Goal: Find specific page/section: Find specific page/section

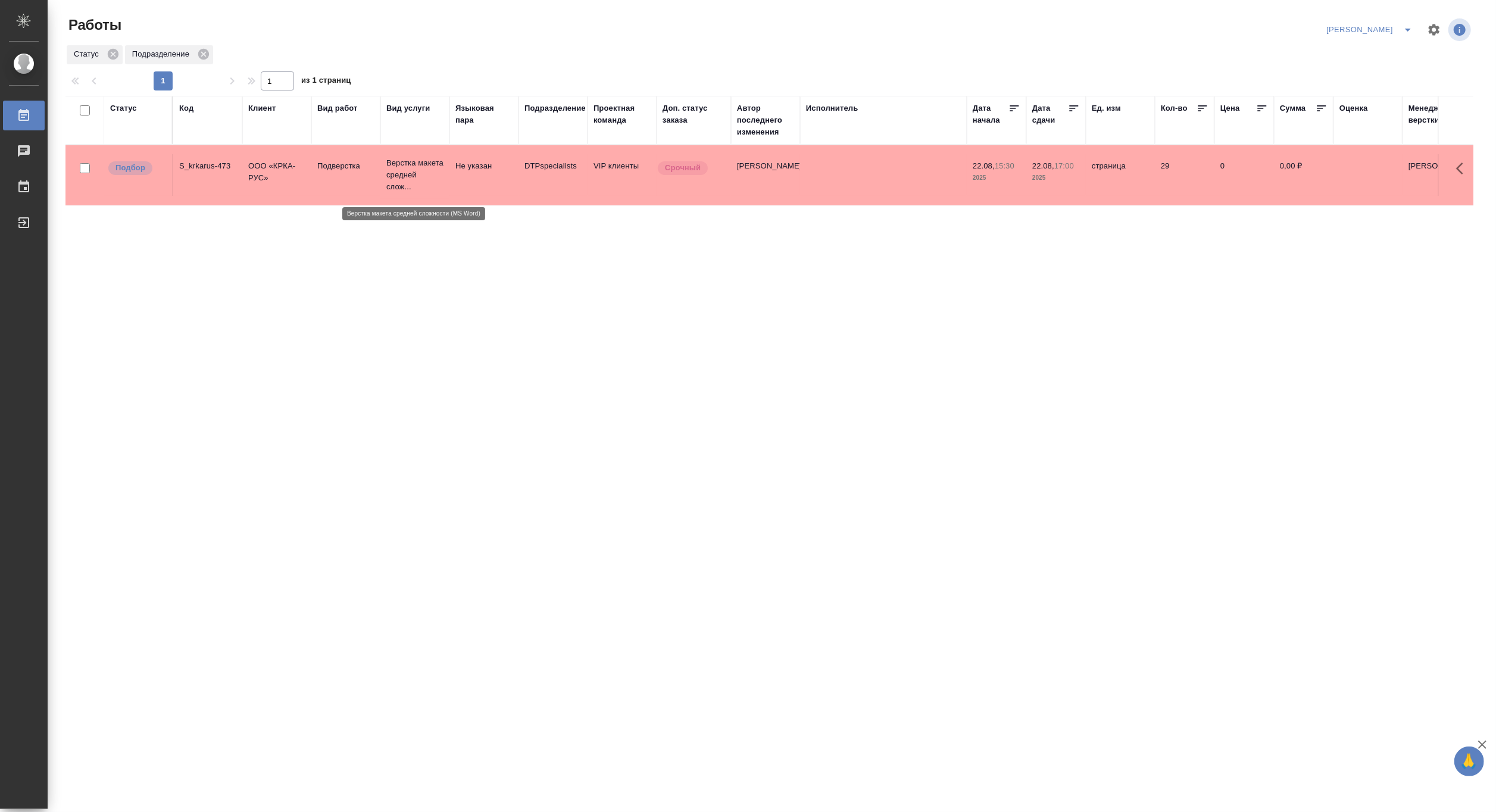
click at [409, 173] on p "Верстка макета средней слож..." at bounding box center [415, 175] width 57 height 36
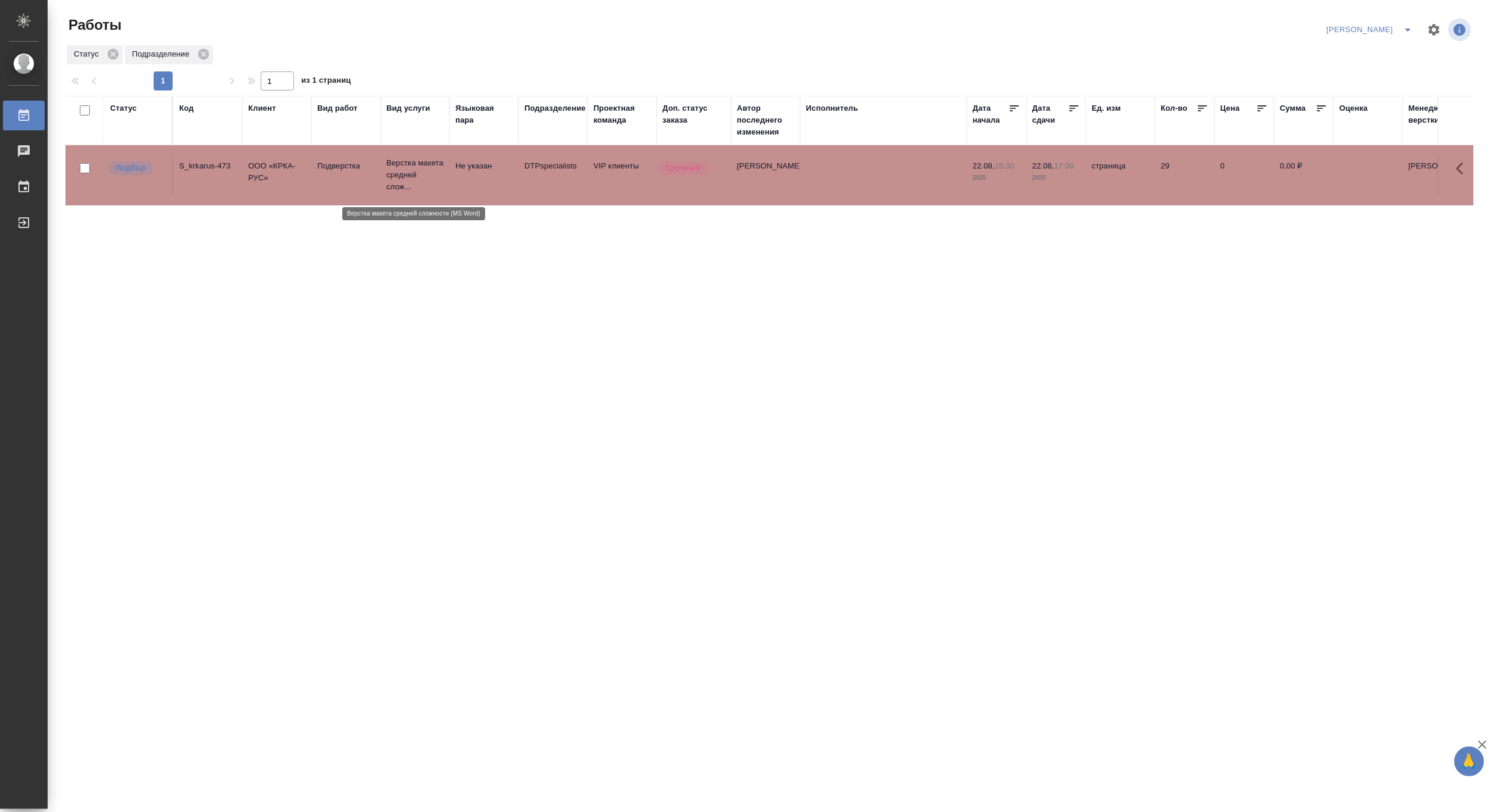
click at [409, 173] on p "Верстка макета средней слож..." at bounding box center [415, 175] width 57 height 36
click at [401, 185] on p "Верстка макета средней слож..." at bounding box center [415, 175] width 57 height 36
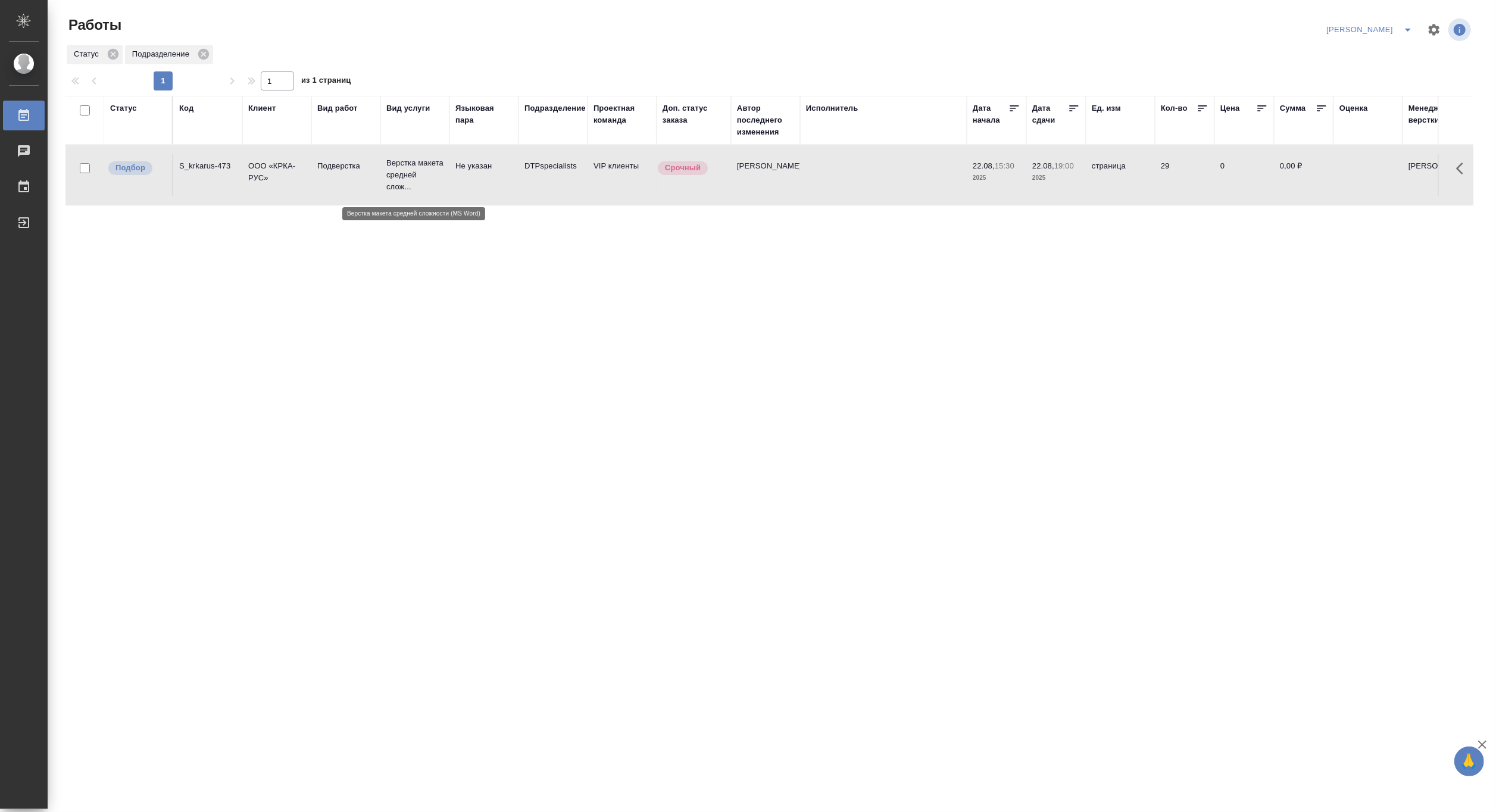
click at [408, 178] on p "Верстка макета средней слож..." at bounding box center [415, 175] width 57 height 36
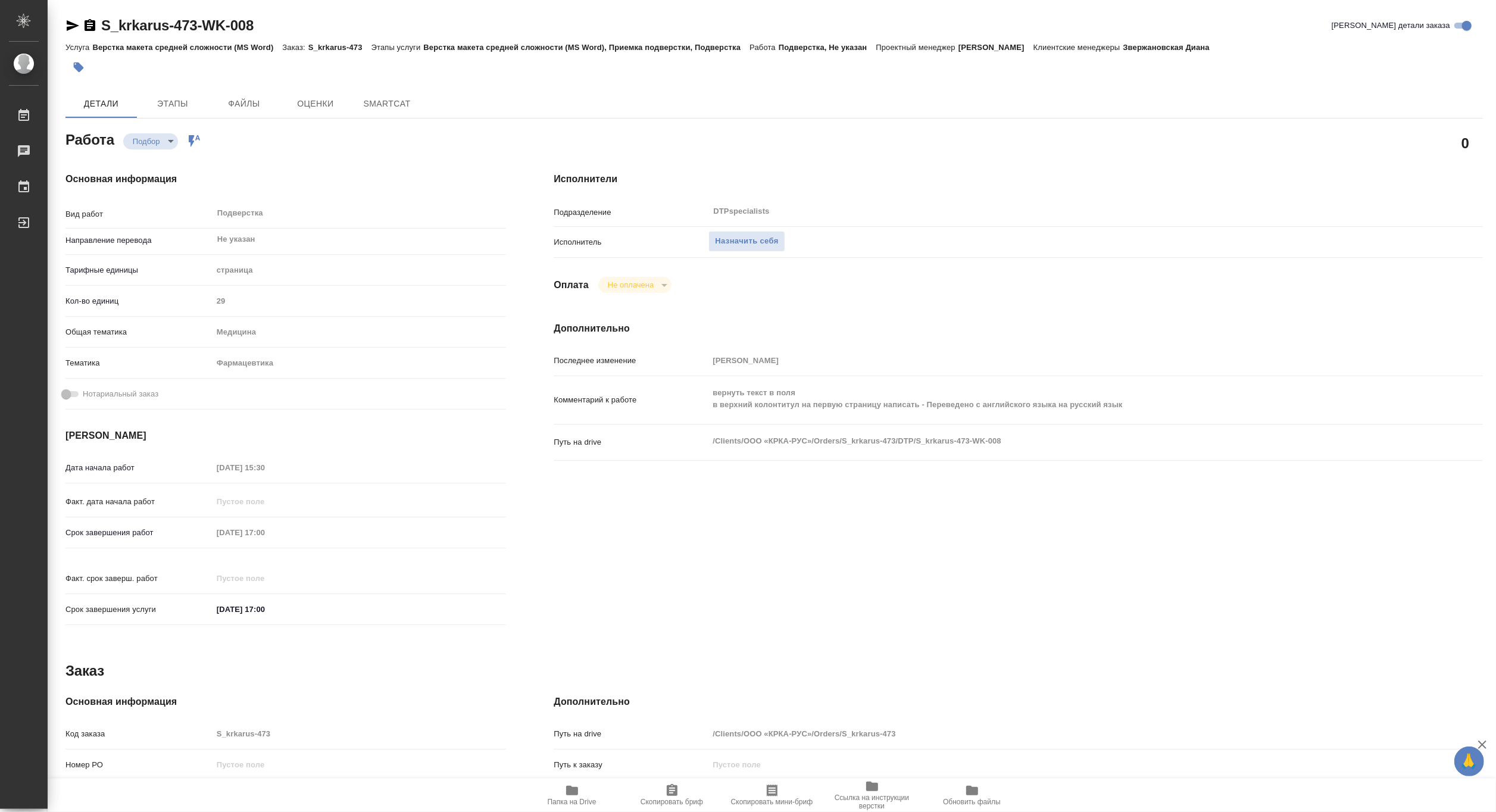
type textarea "x"
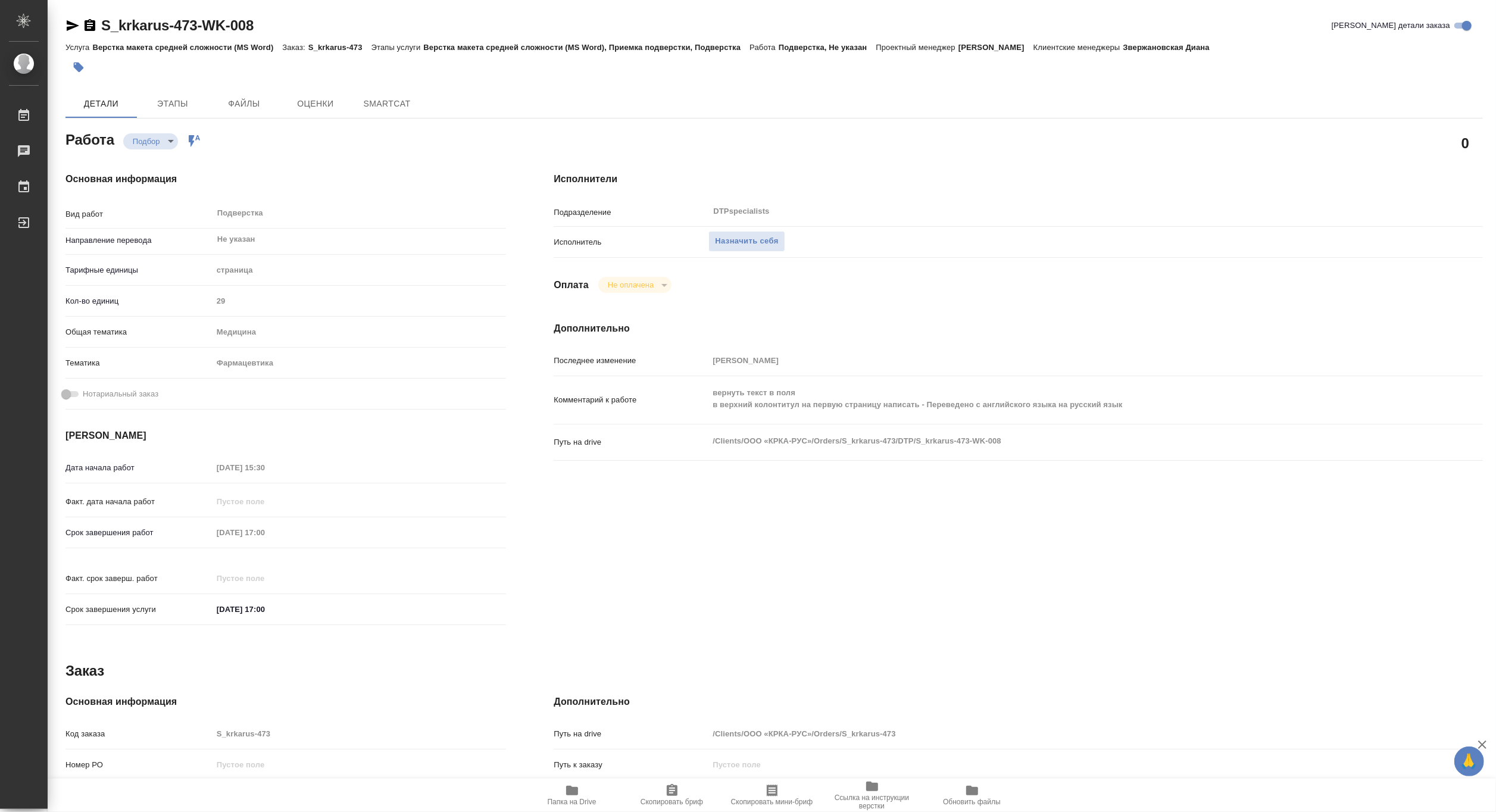
type textarea "x"
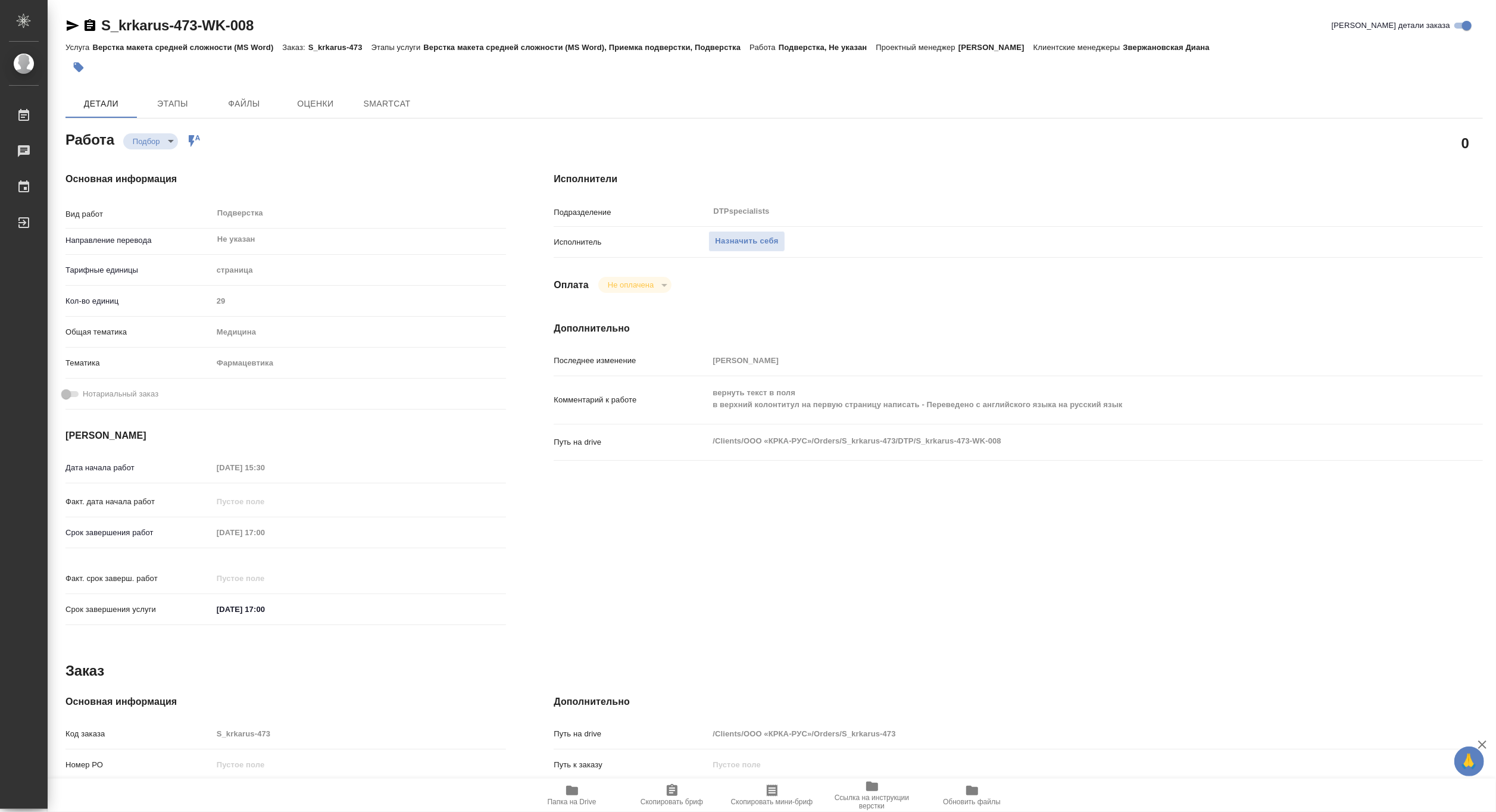
type textarea "x"
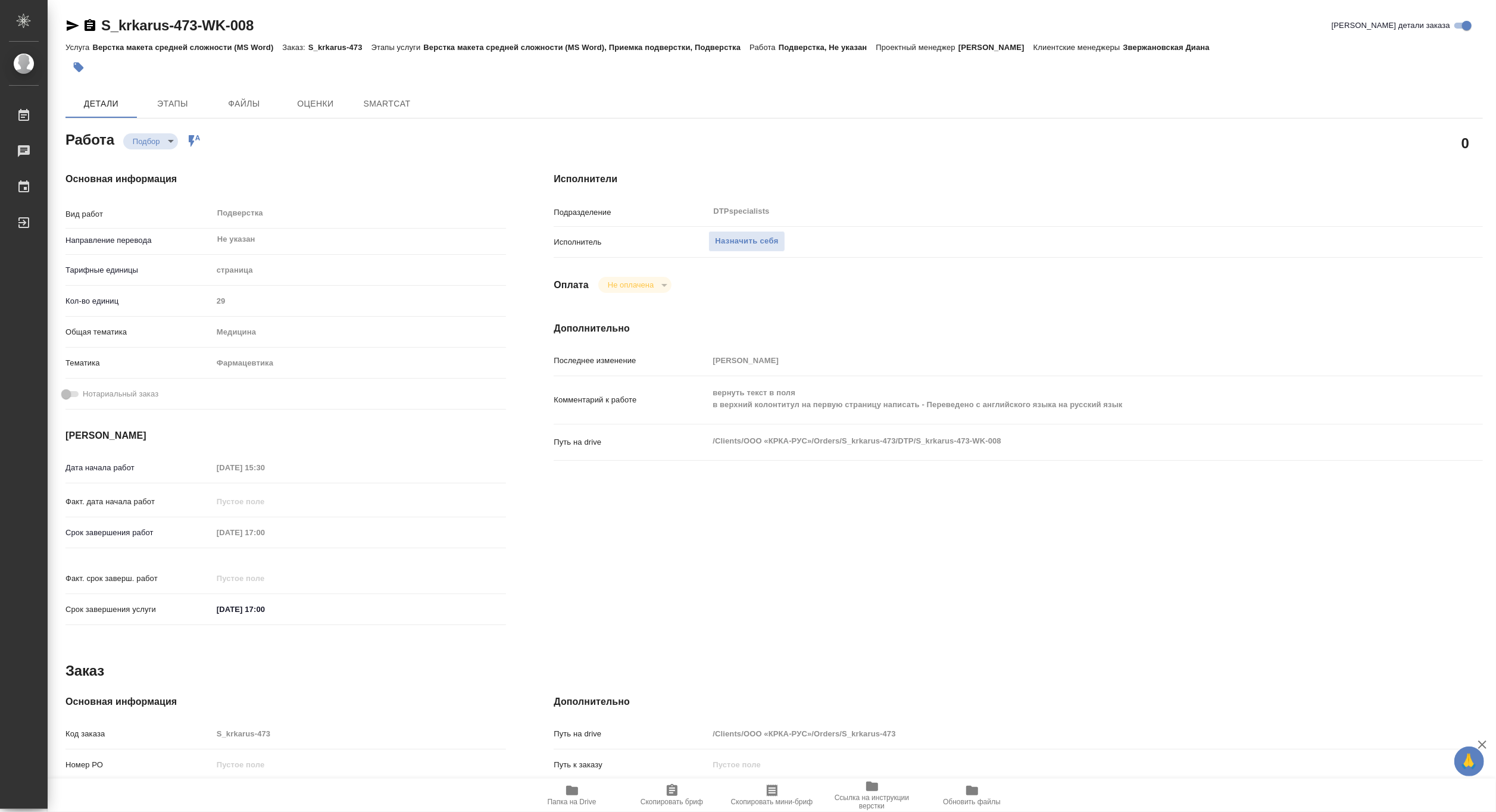
type textarea "x"
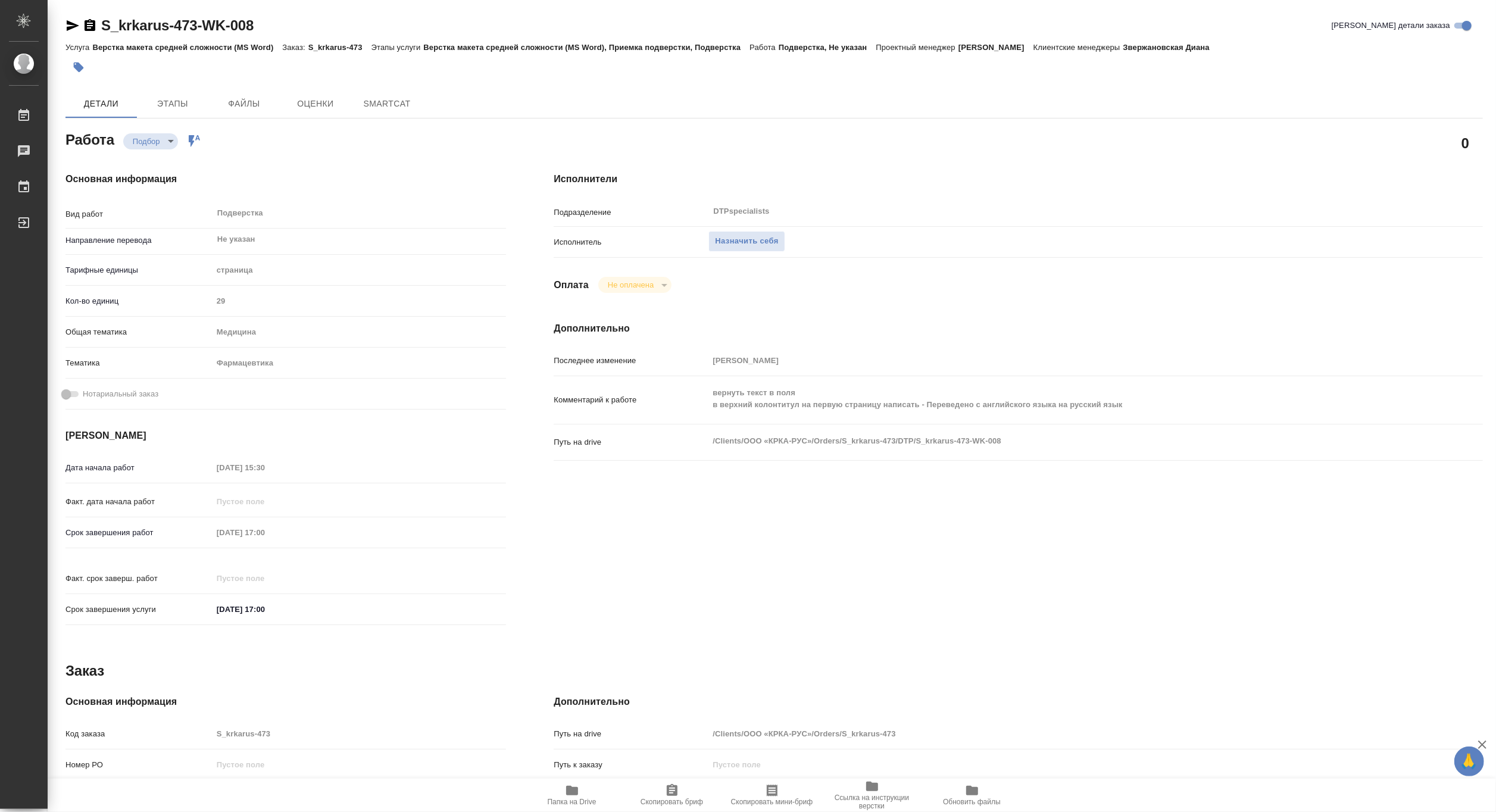
type textarea "x"
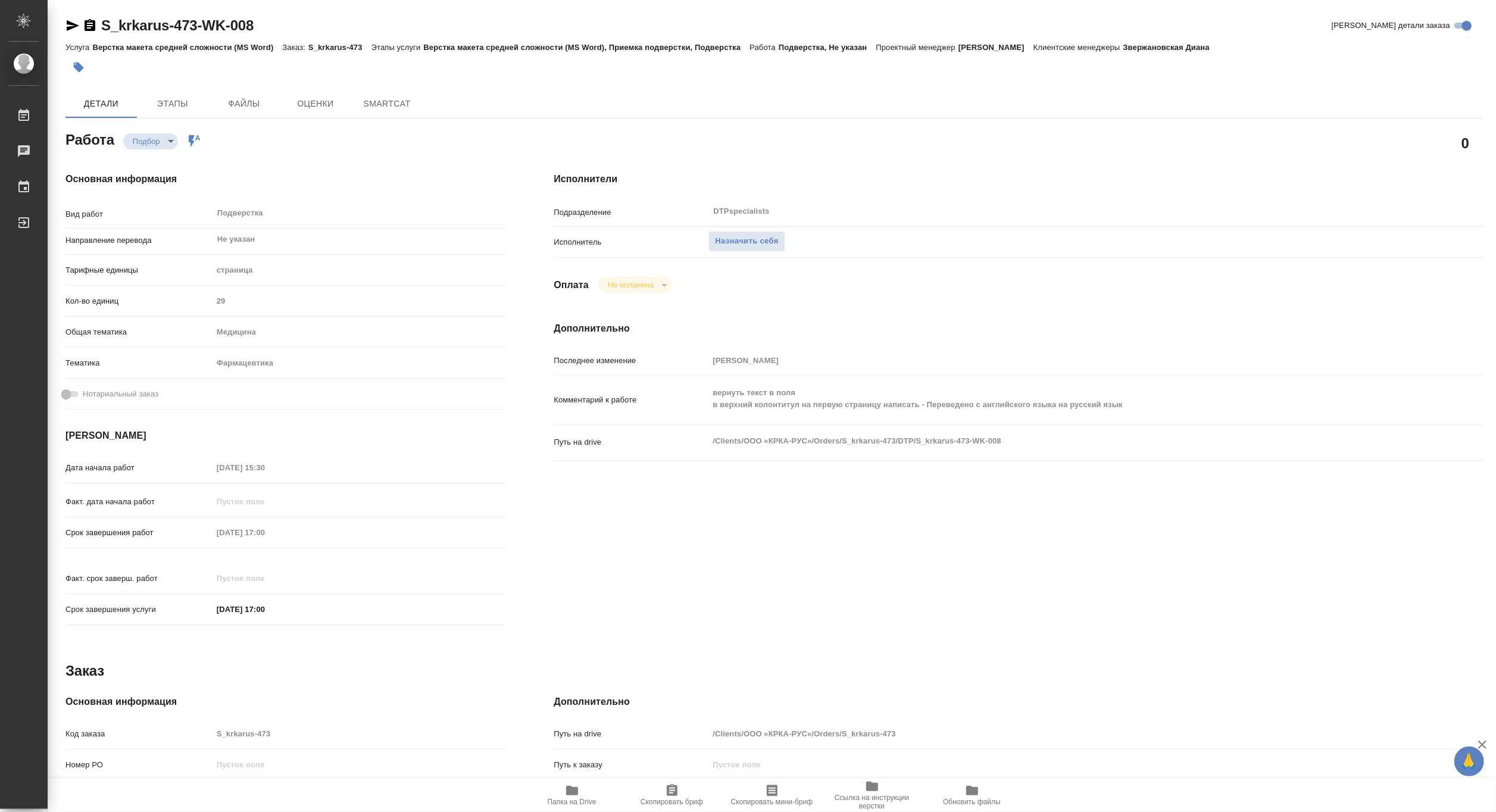
type textarea "x"
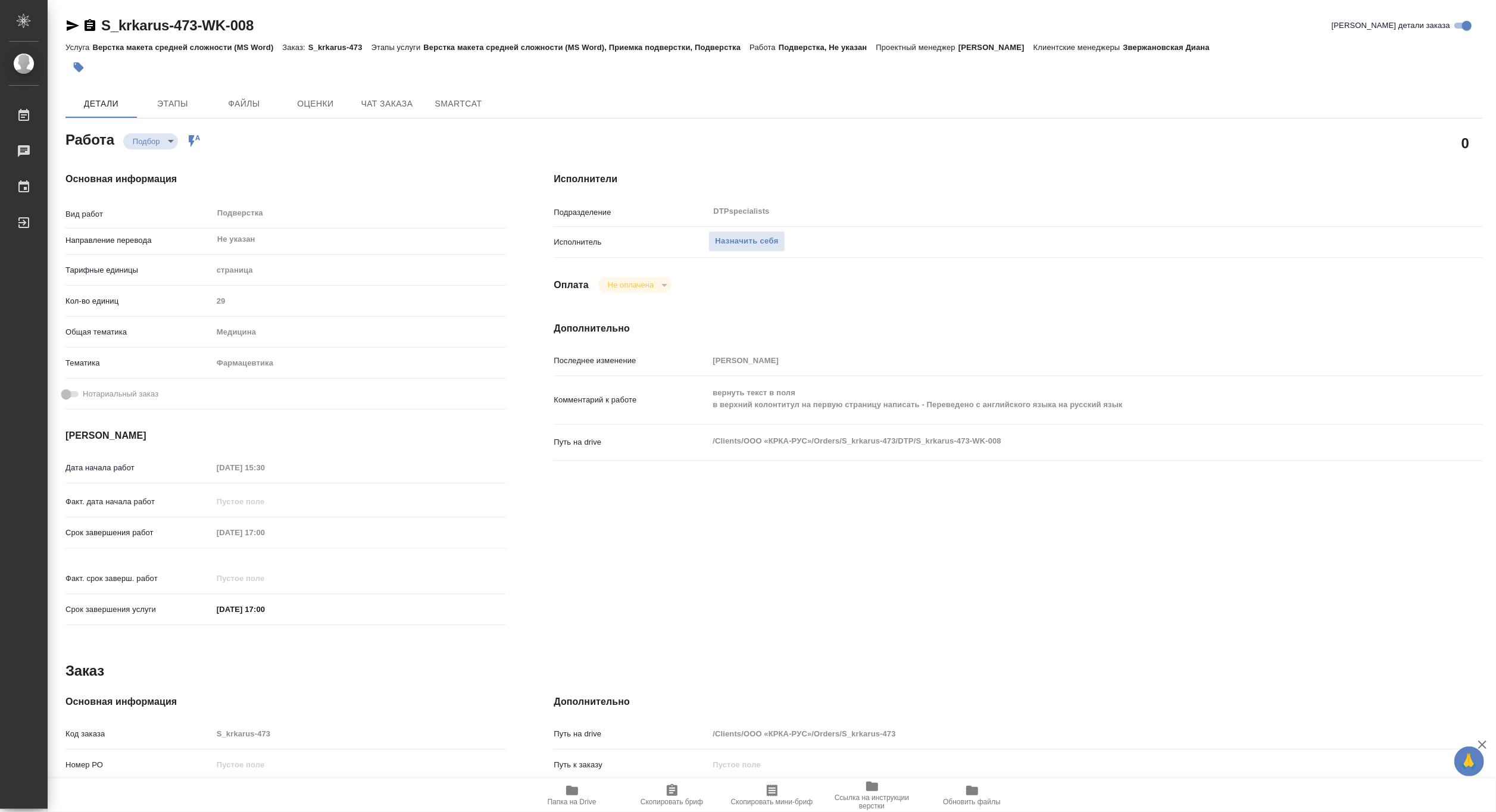
type textarea "x"
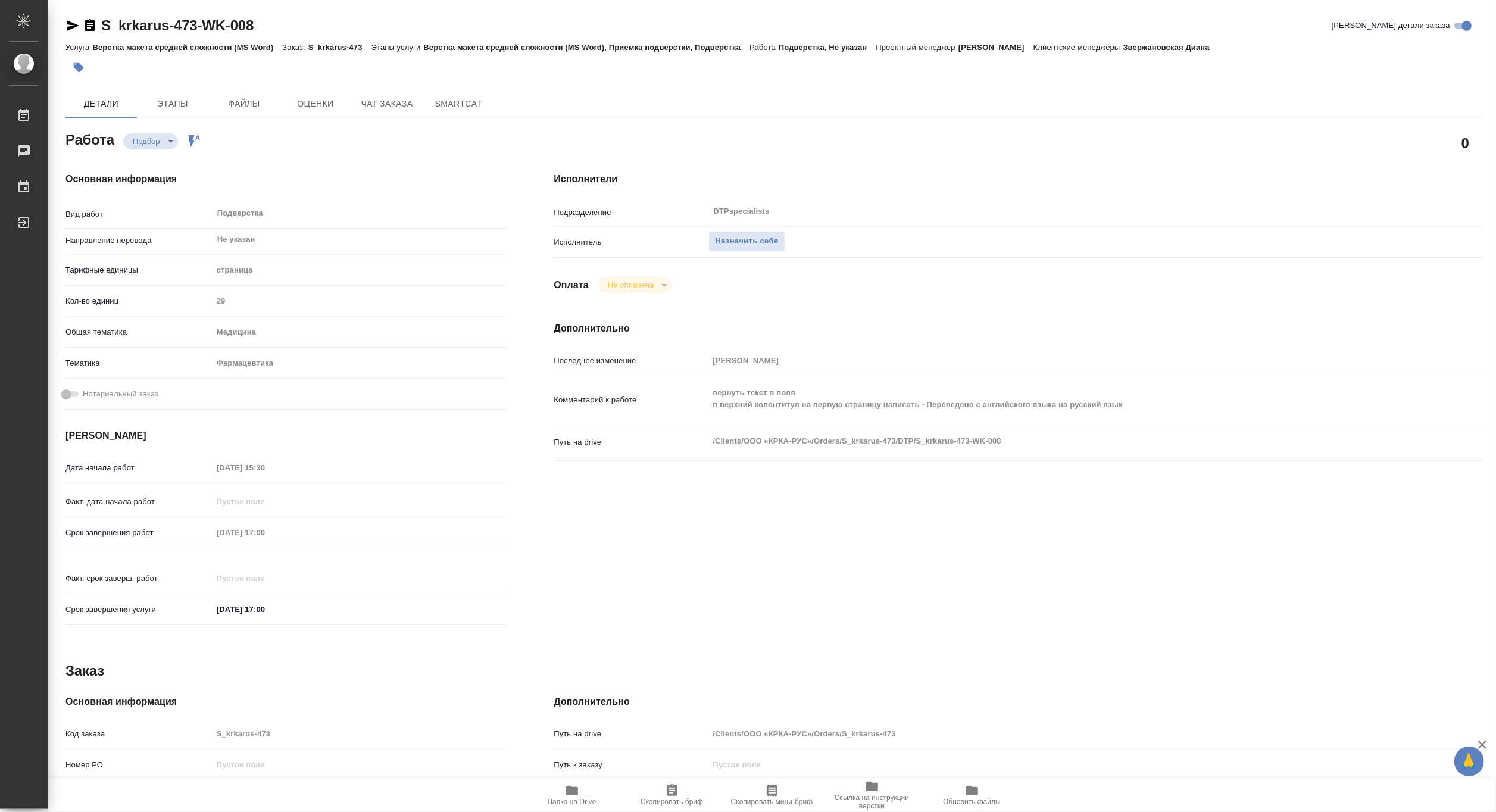
type textarea "x"
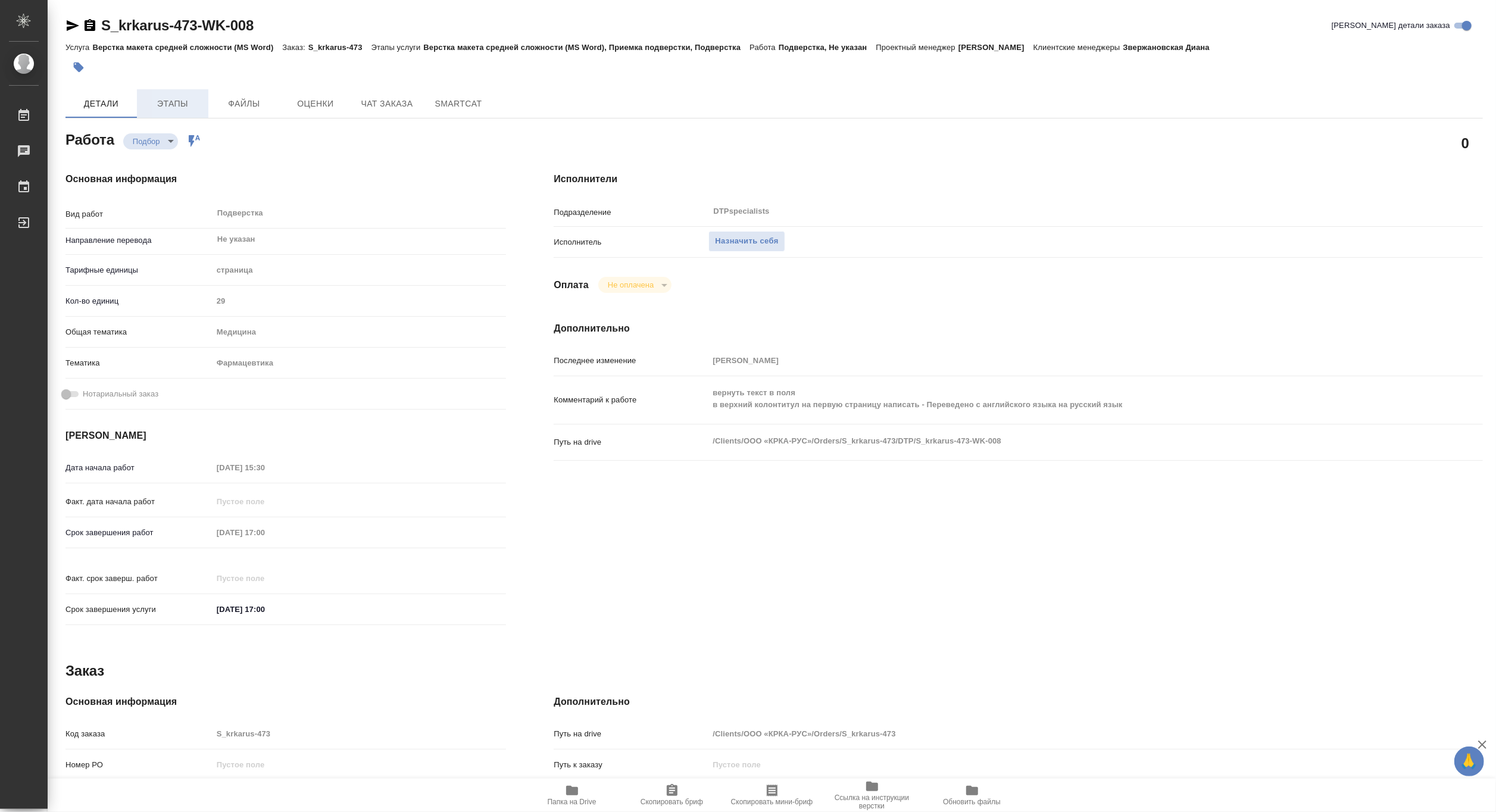
click at [179, 109] on span "Этапы" at bounding box center [173, 104] width 57 height 15
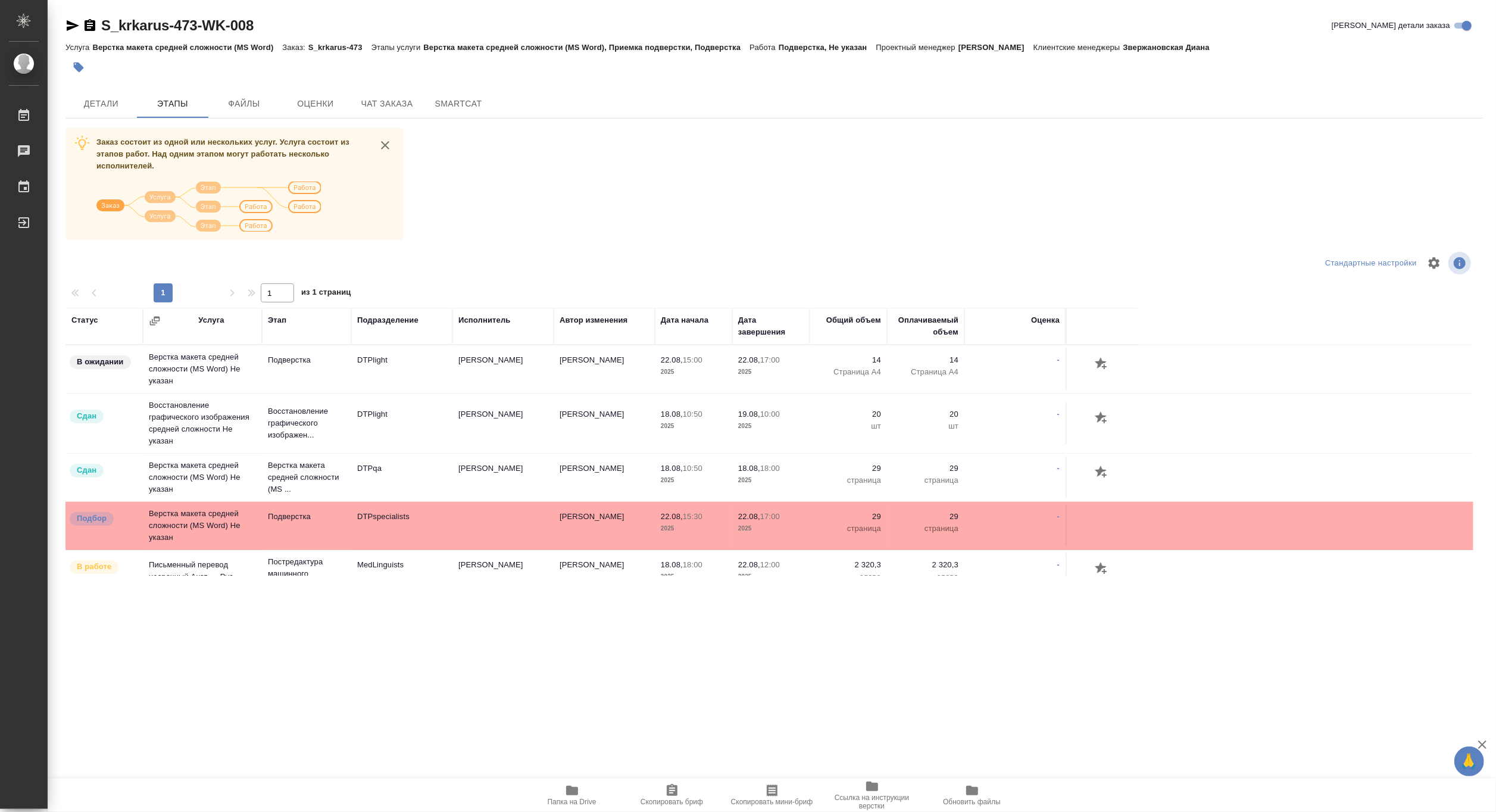
click at [549, 801] on span "Папка на Drive" at bounding box center [572, 801] width 49 height 8
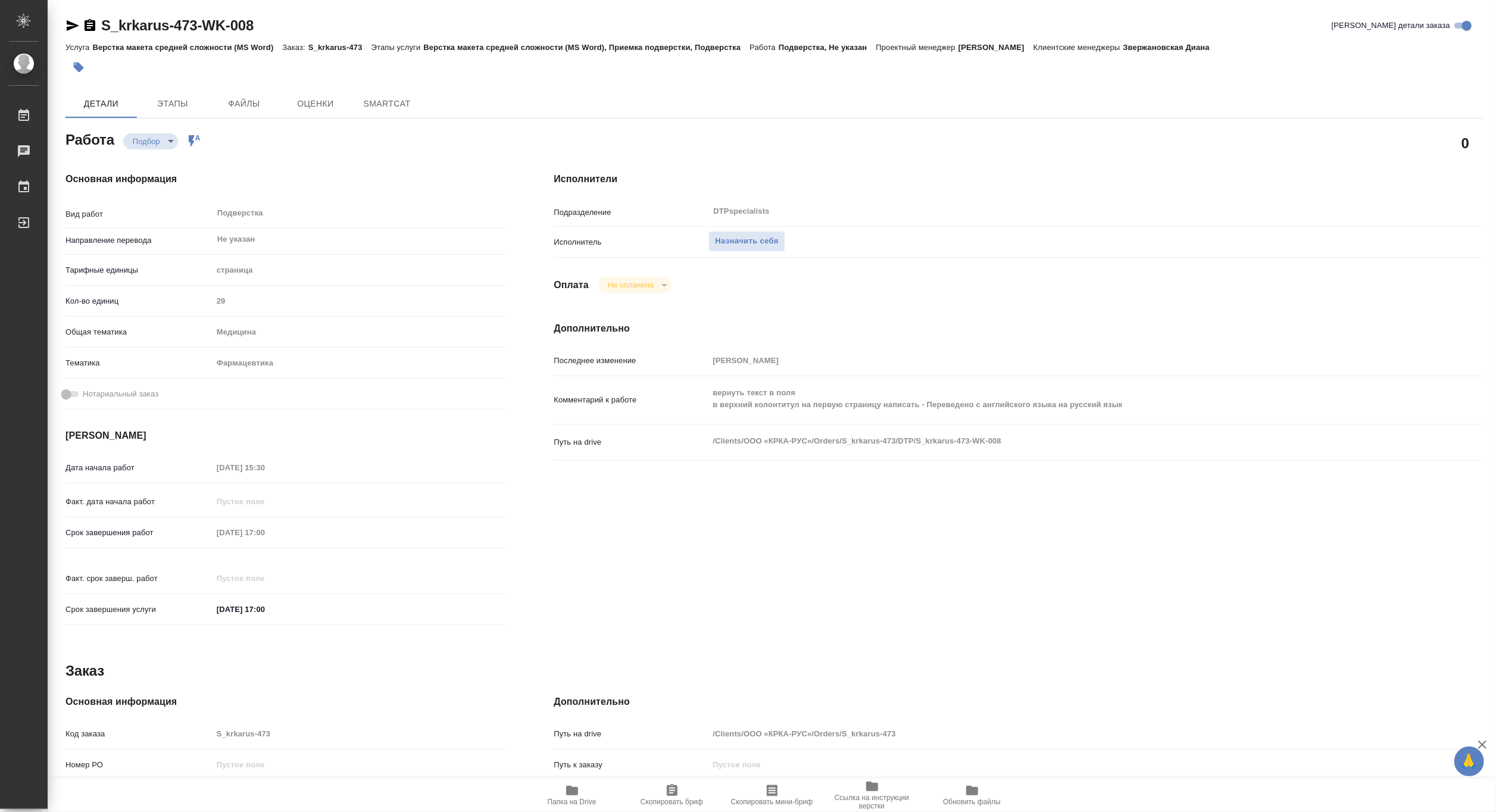
type textarea "x"
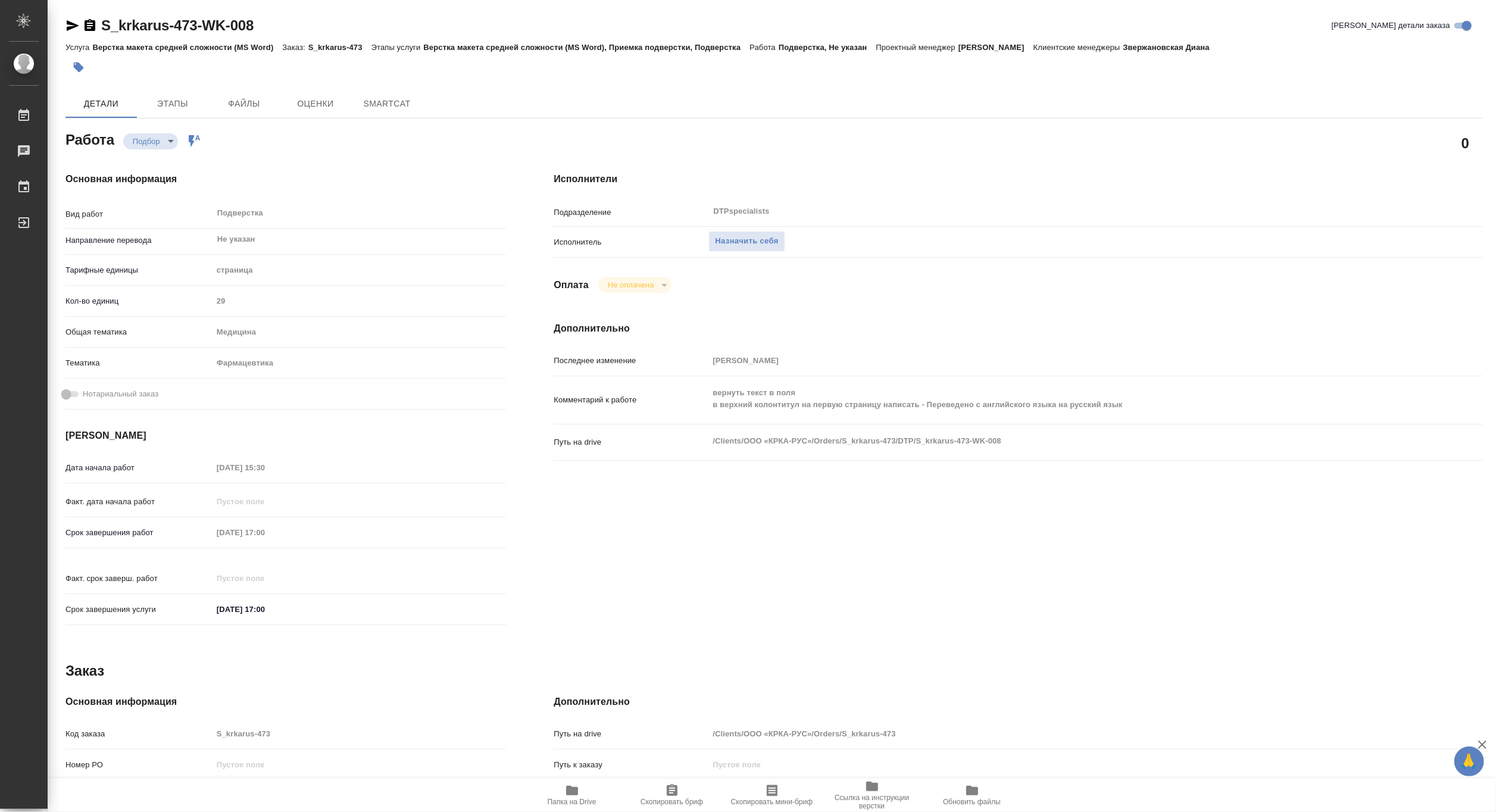
type textarea "x"
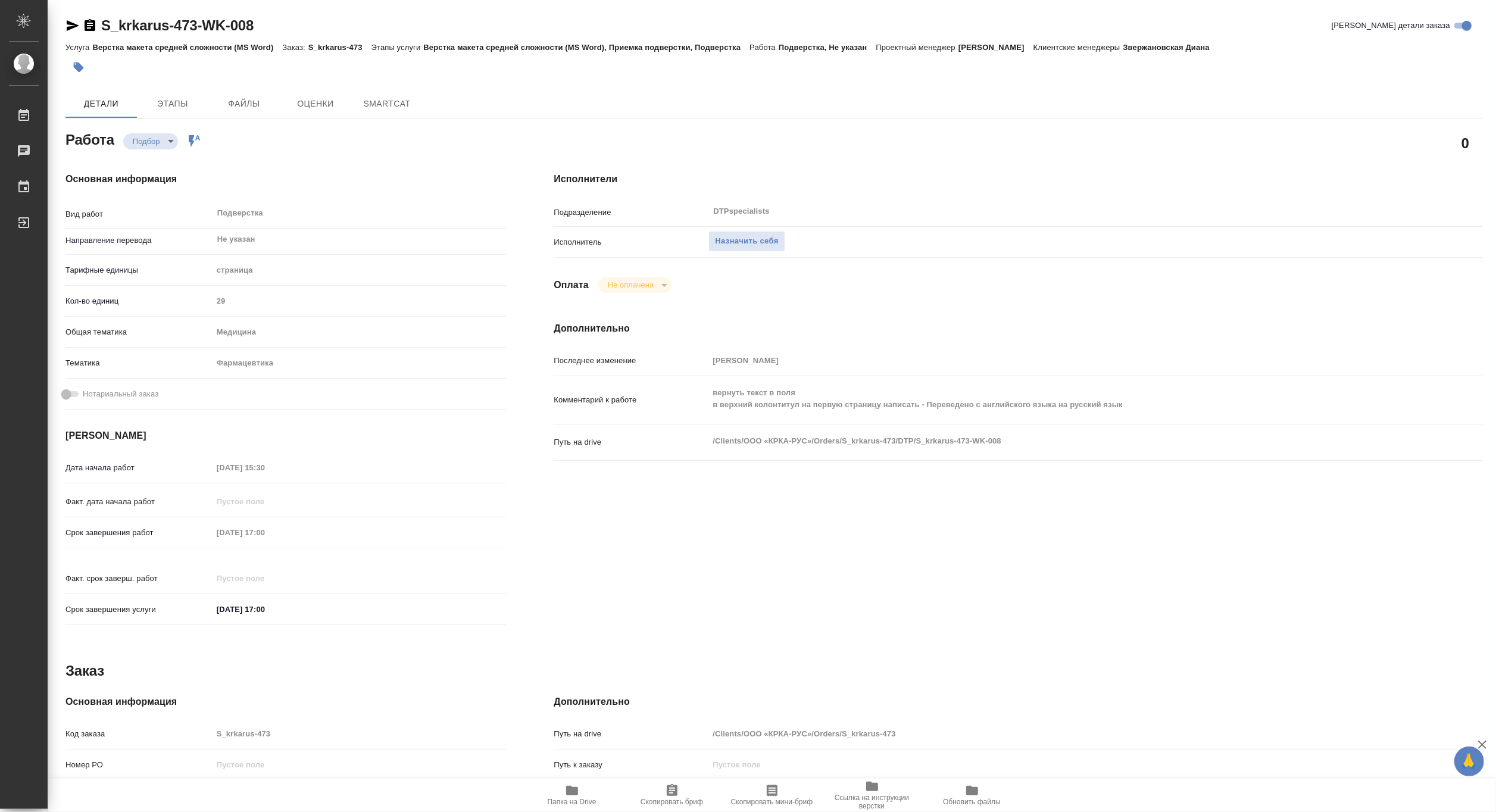
type textarea "x"
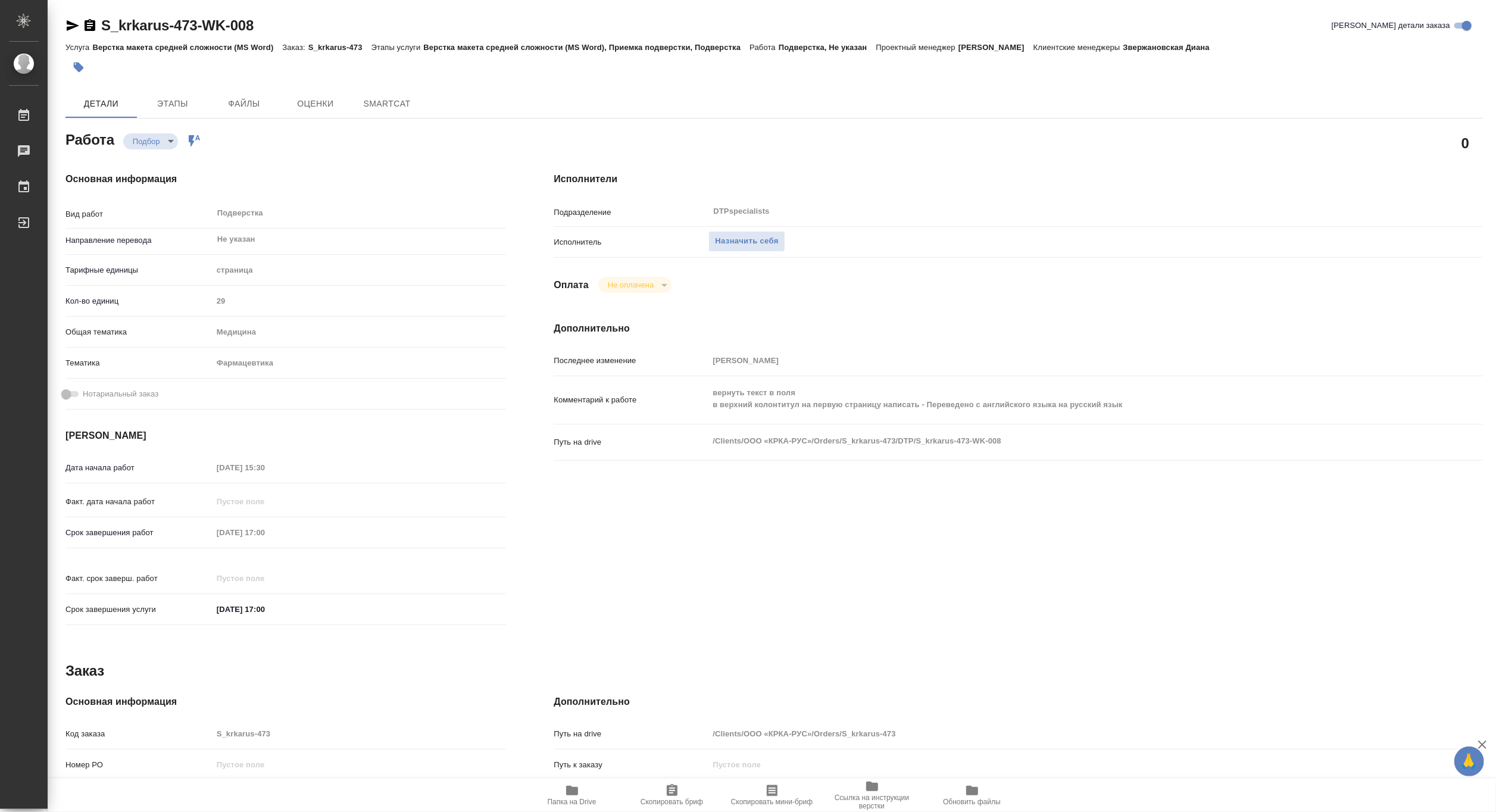
type textarea "x"
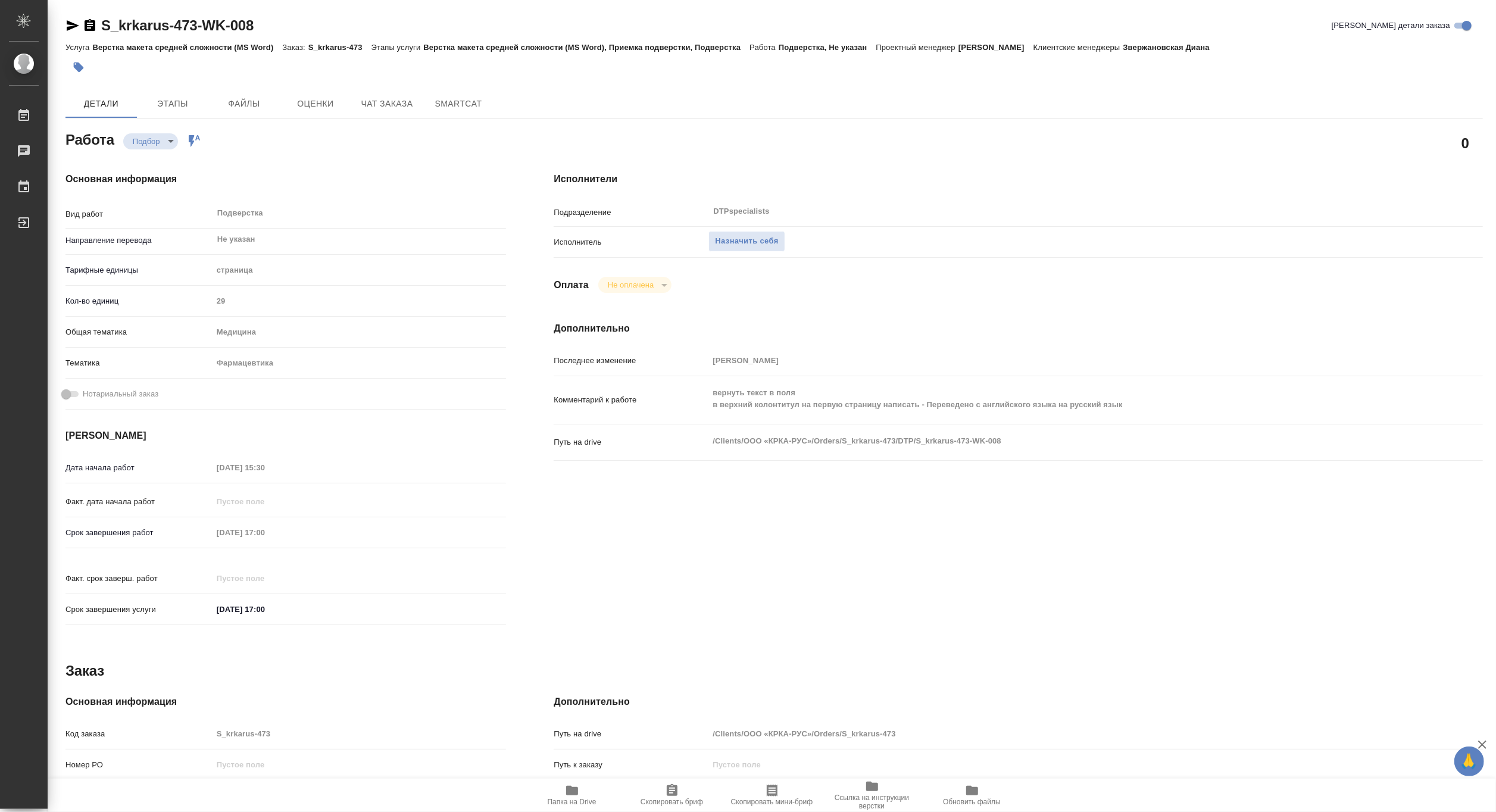
type textarea "x"
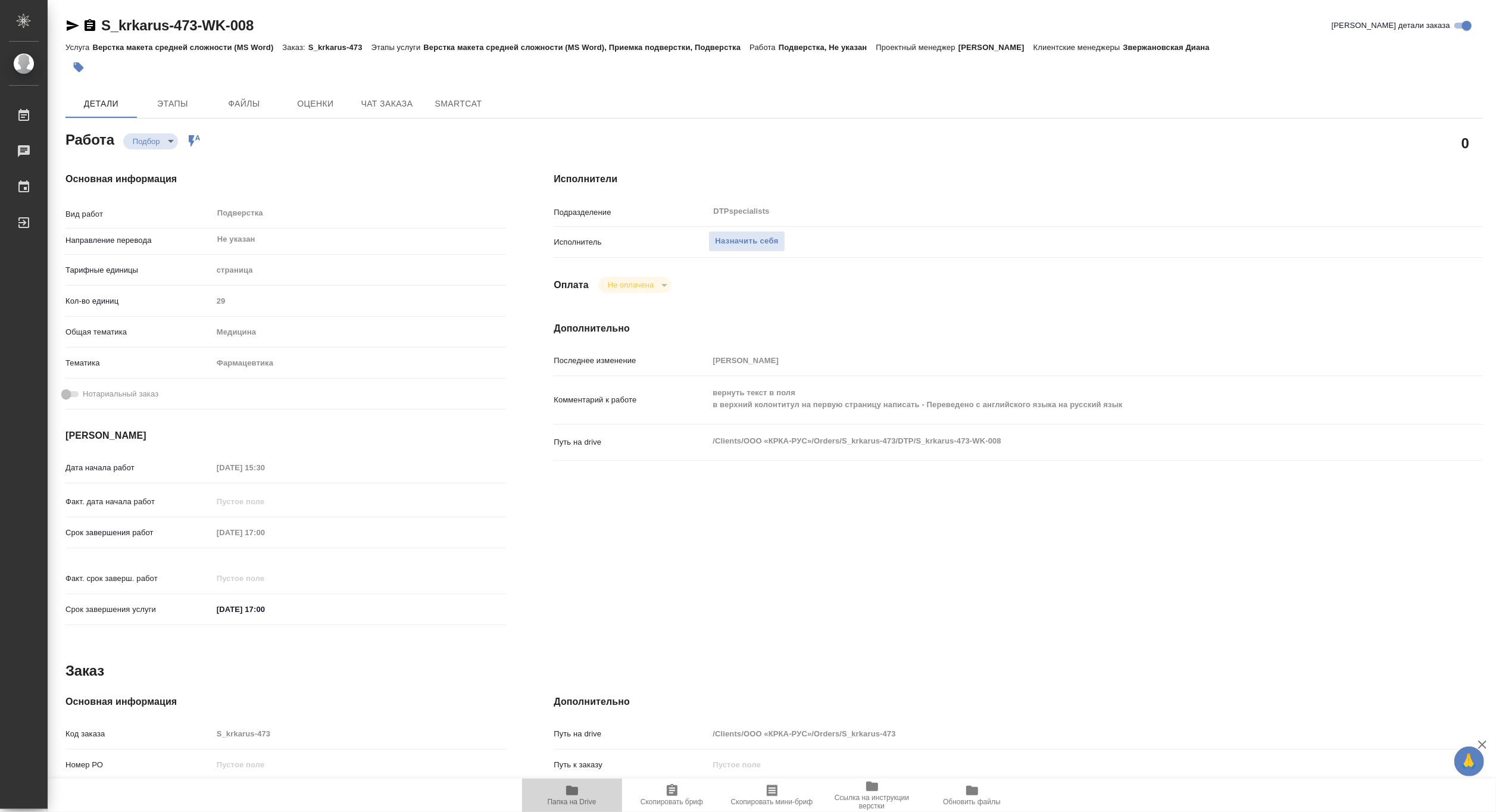
click at [561, 798] on span "Папка на Drive" at bounding box center [572, 801] width 49 height 8
type textarea "x"
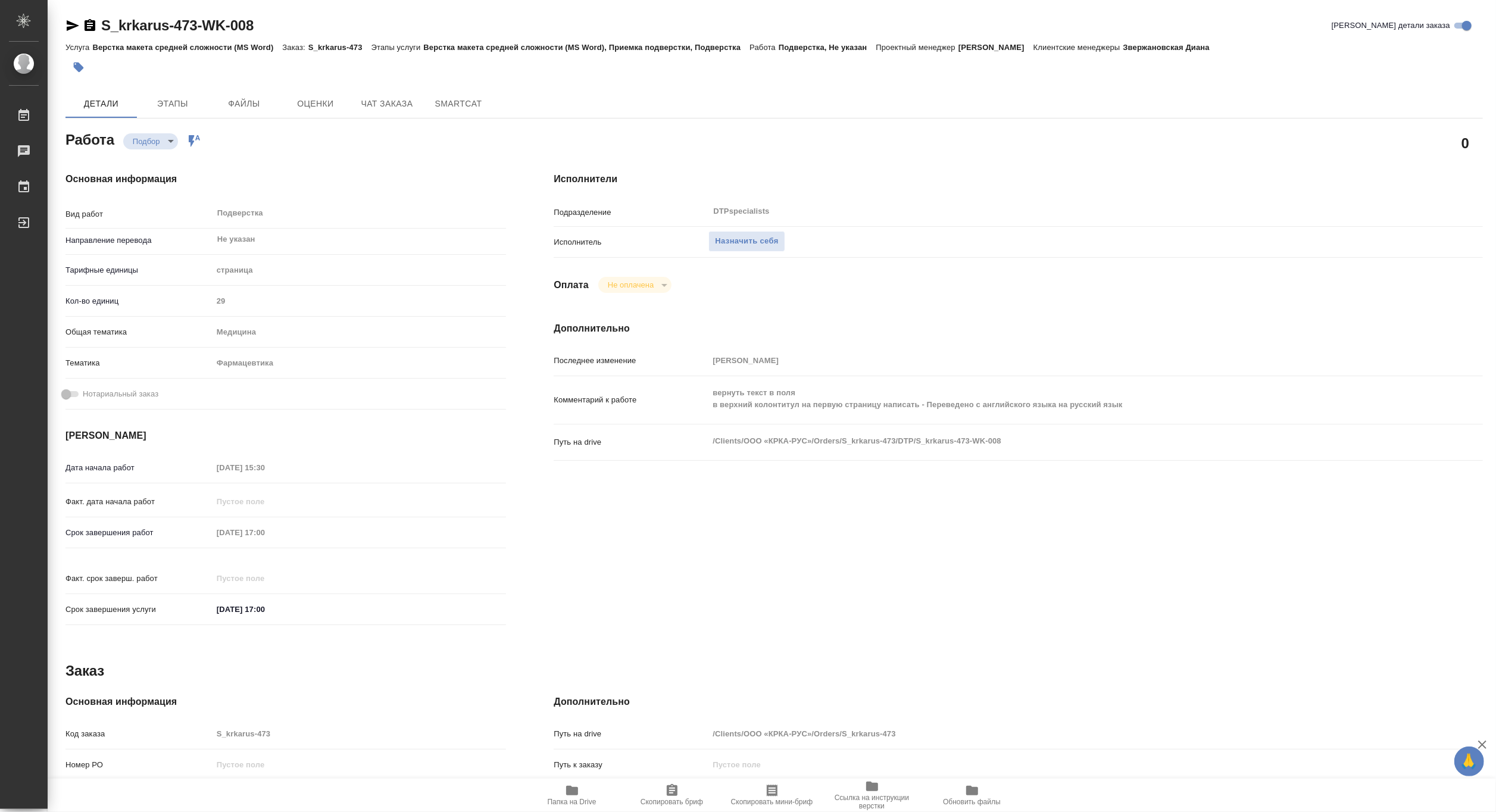
type textarea "x"
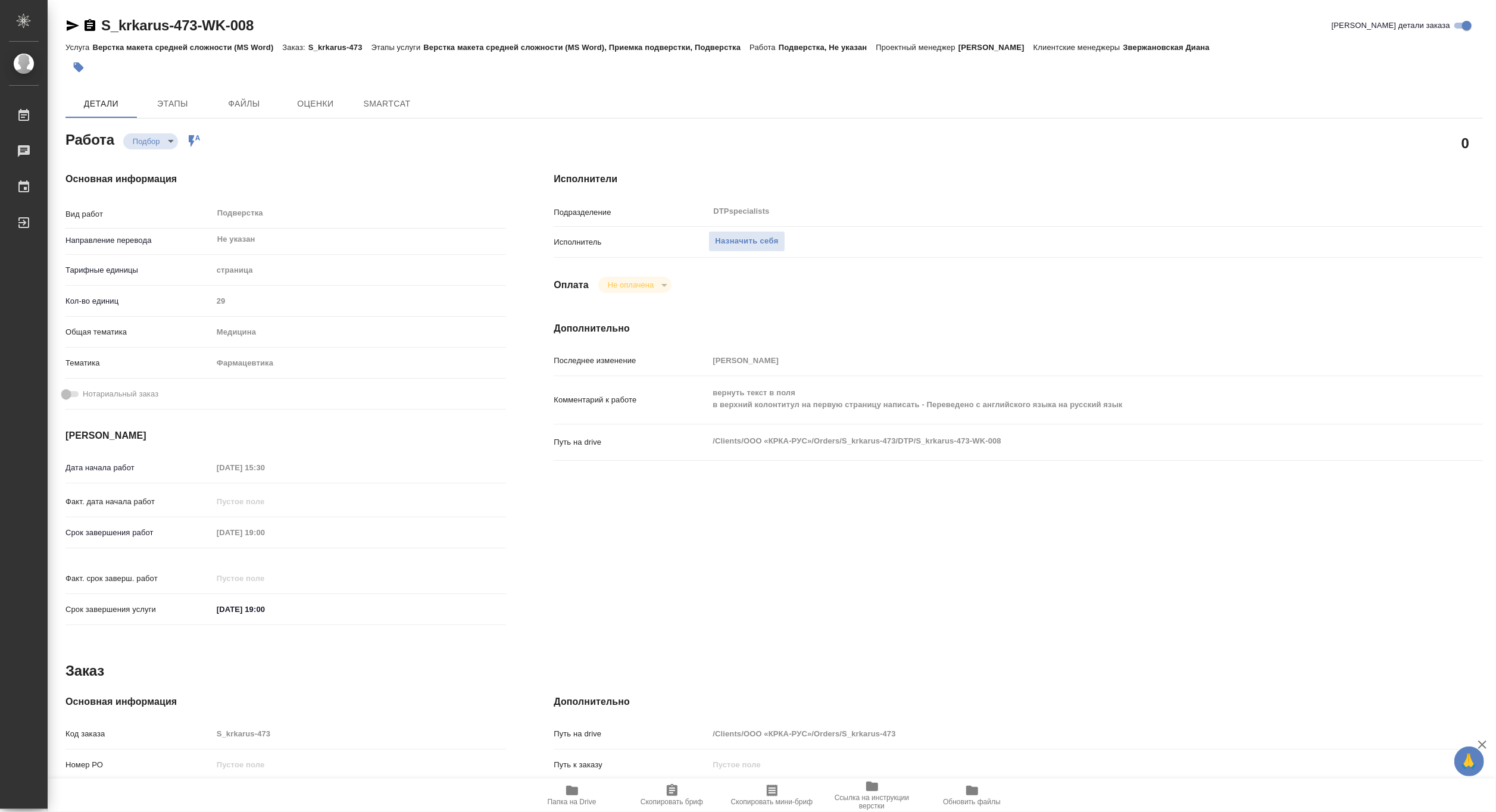
type textarea "x"
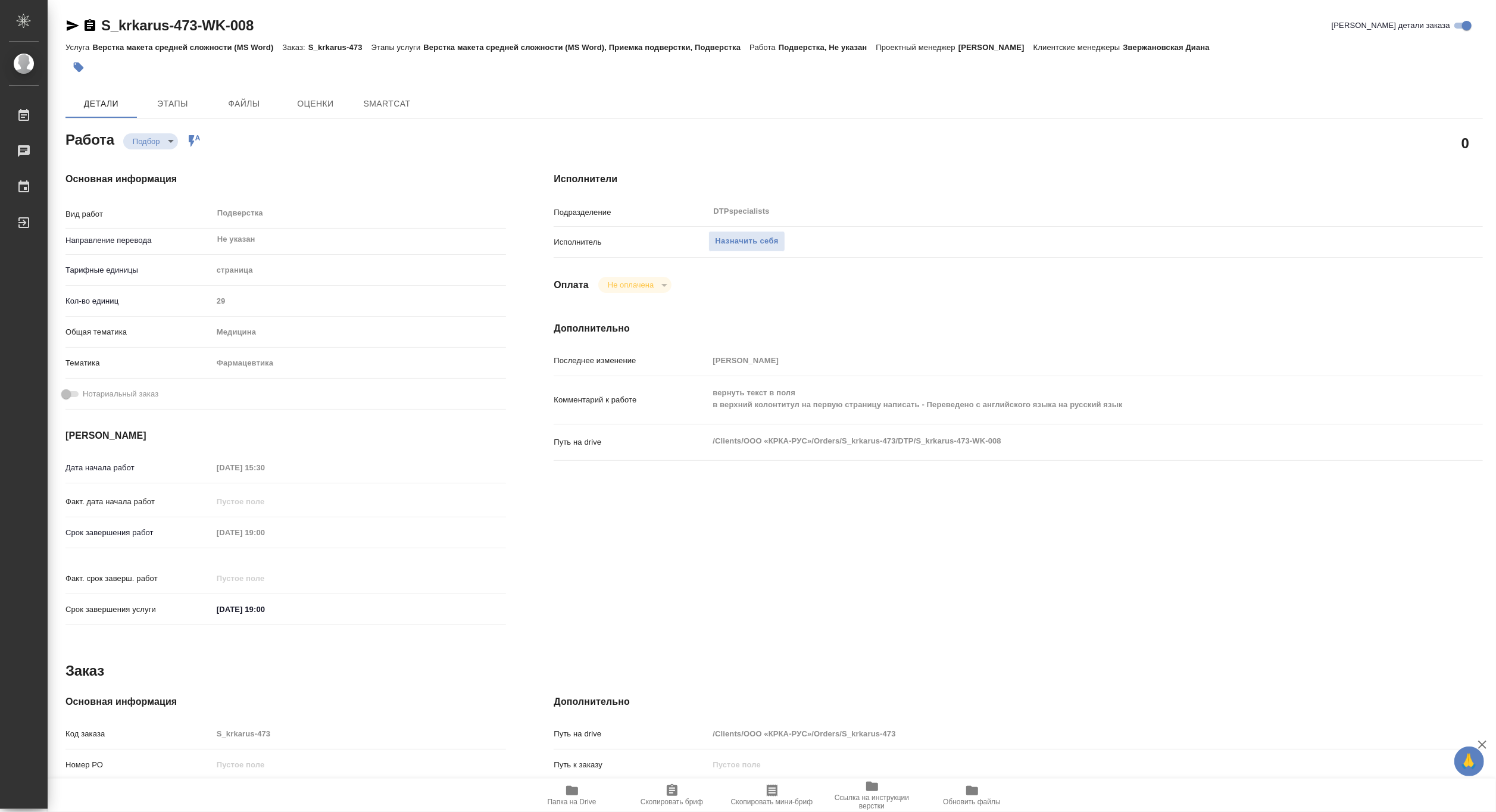
type textarea "x"
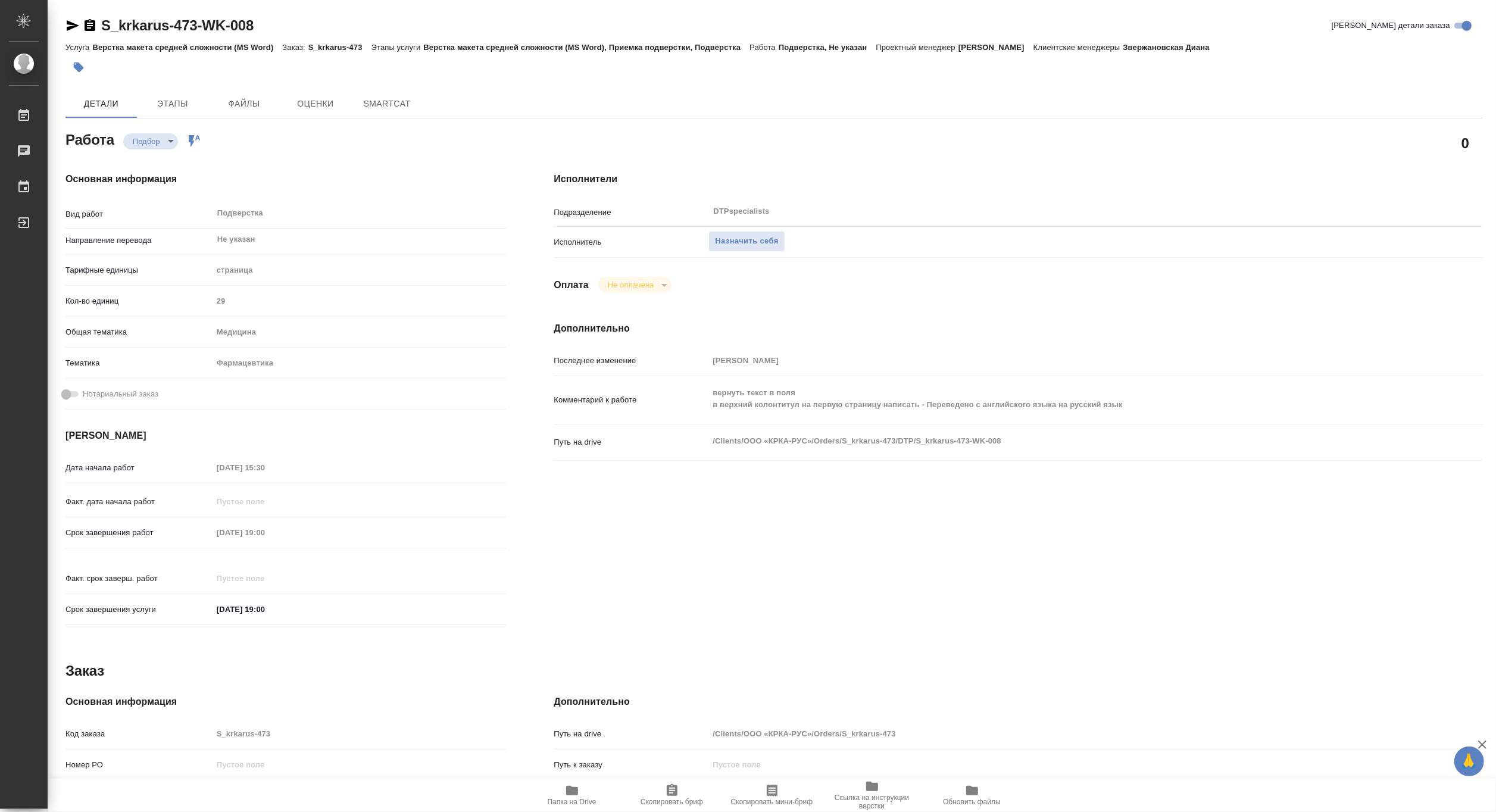
type textarea "x"
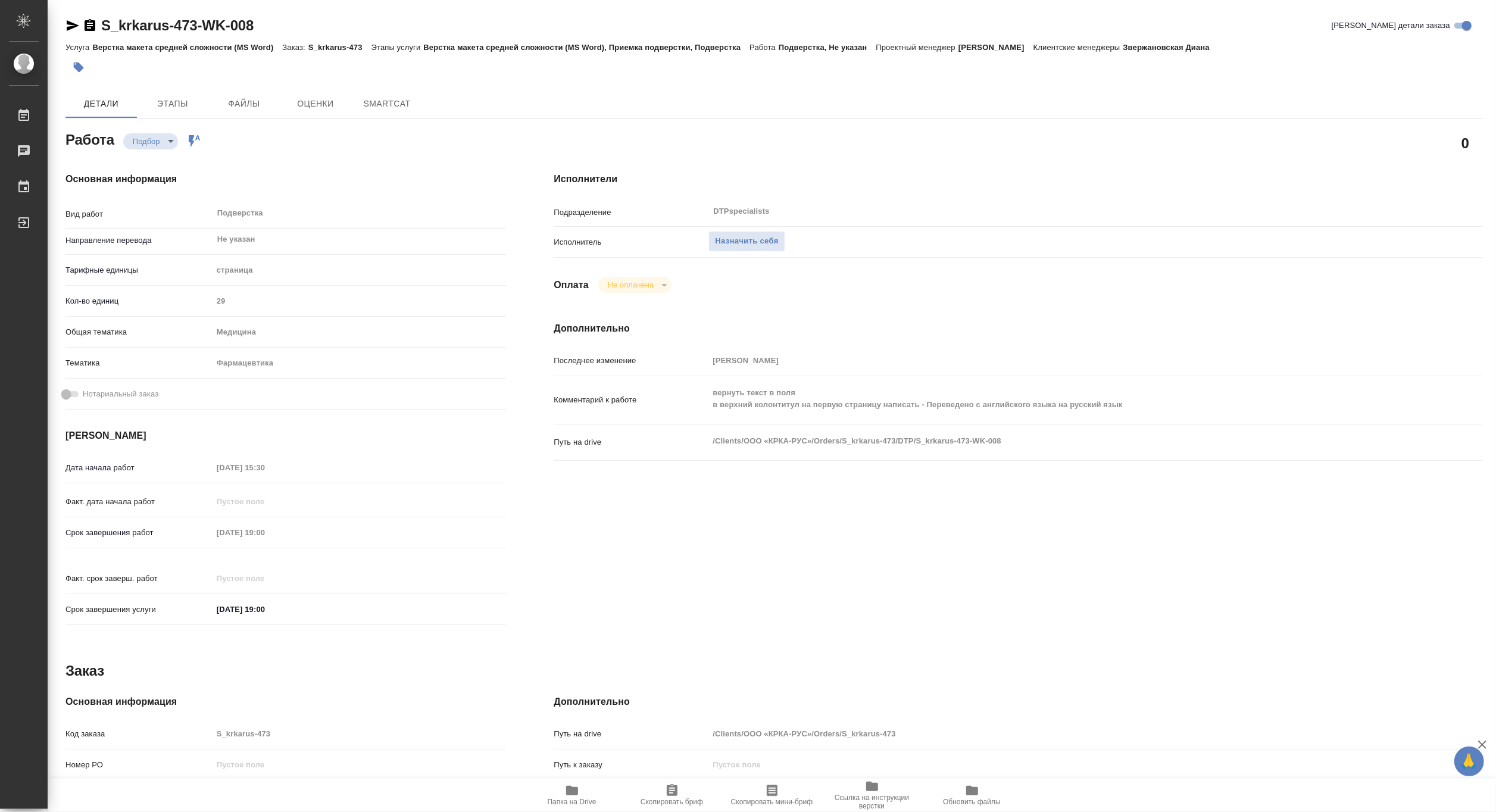
type textarea "x"
click at [560, 794] on span "Папка на Drive" at bounding box center [572, 794] width 86 height 22
type textarea "x"
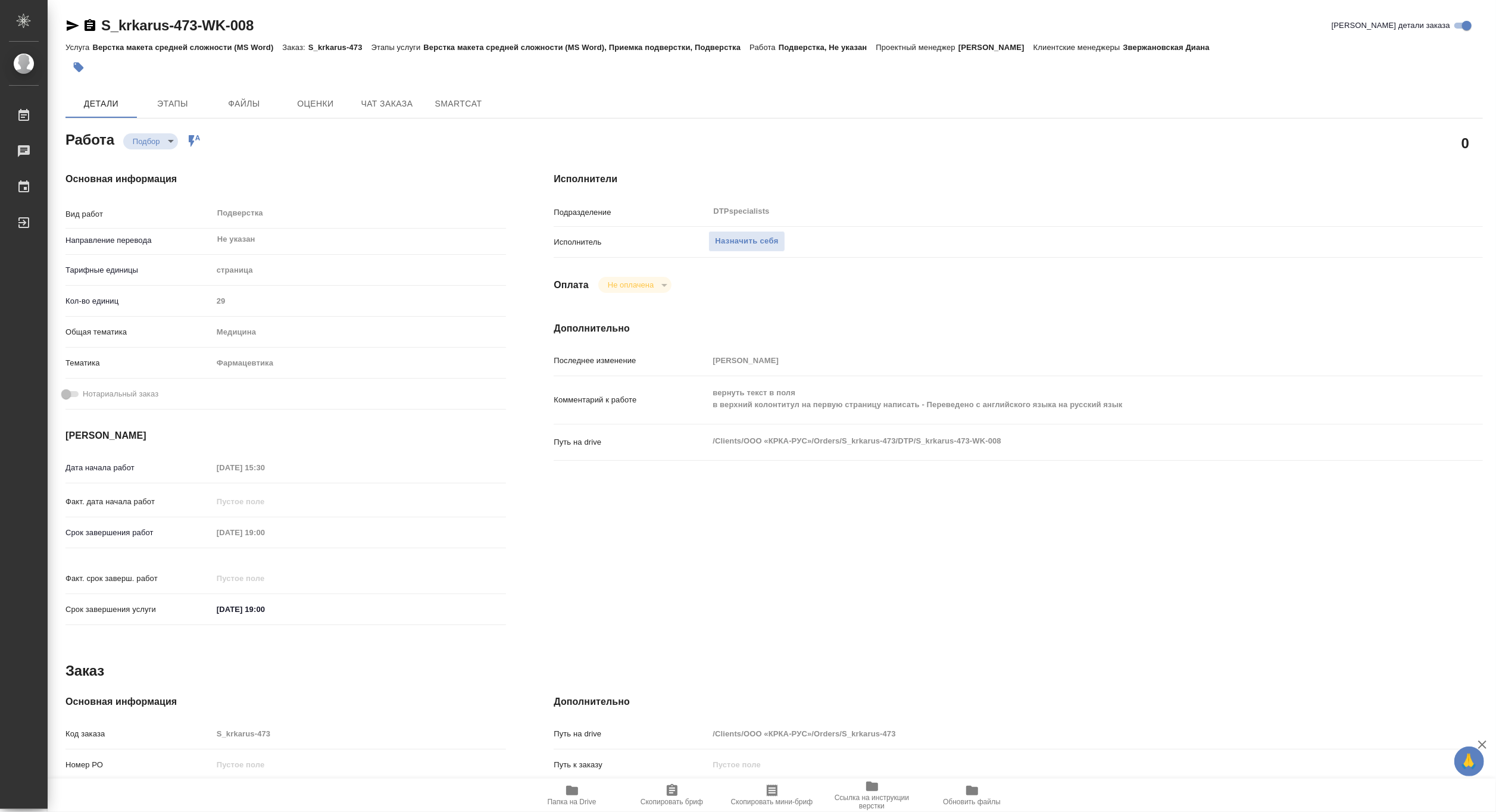
type textarea "x"
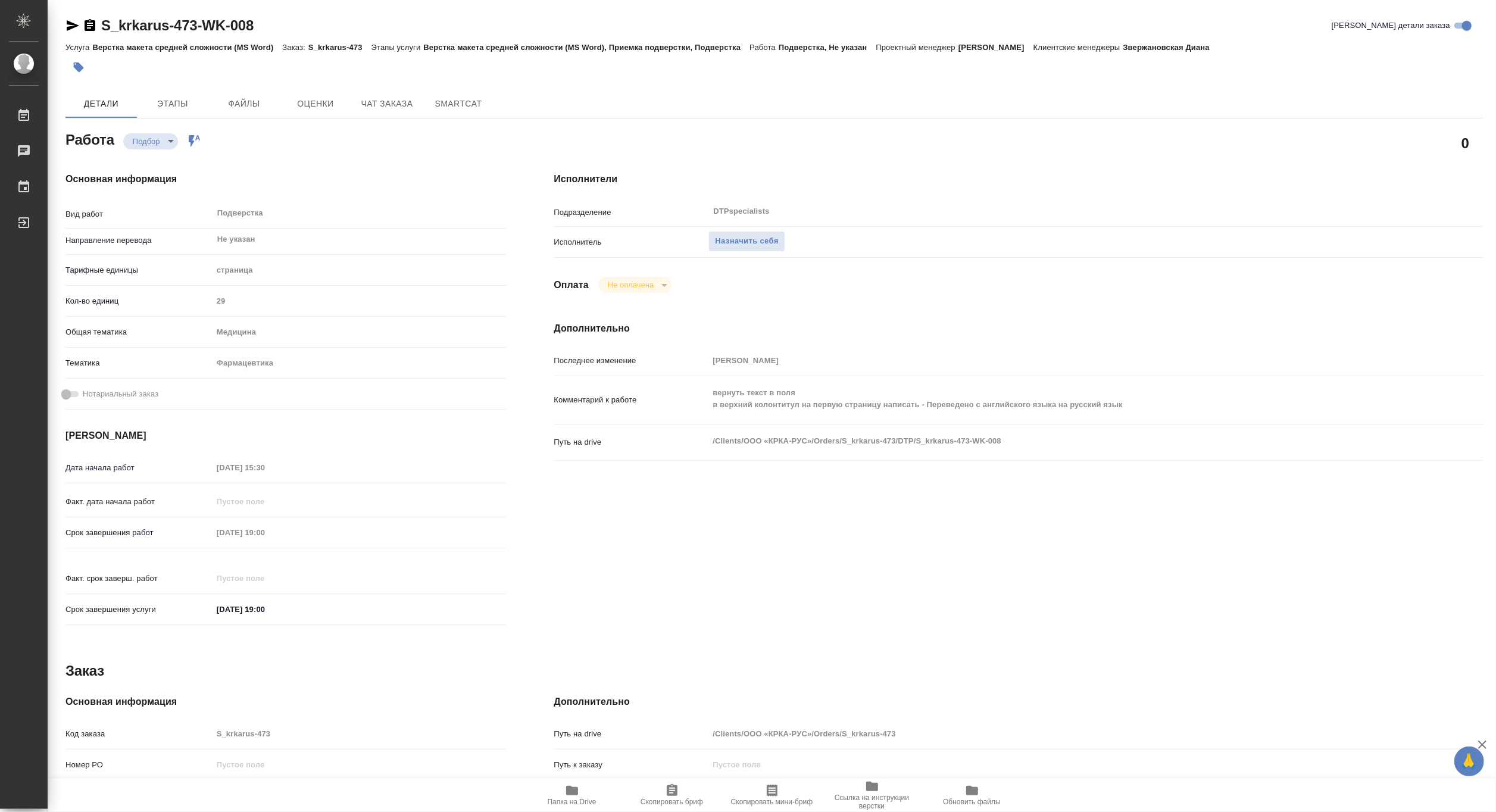
type textarea "x"
